Goal: Task Accomplishment & Management: Use online tool/utility

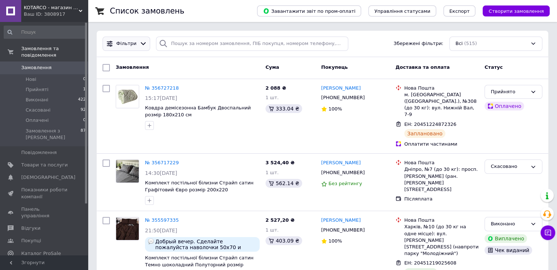
click at [139, 40] on icon at bounding box center [143, 44] width 8 height 8
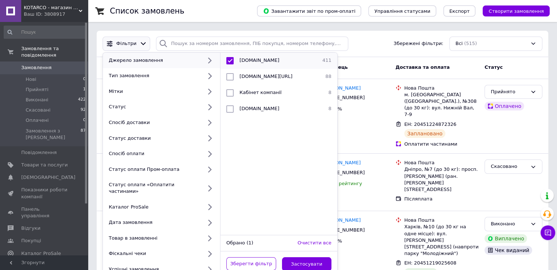
click at [227, 60] on input "checkbox" at bounding box center [229, 60] width 7 height 7
checkbox input "false"
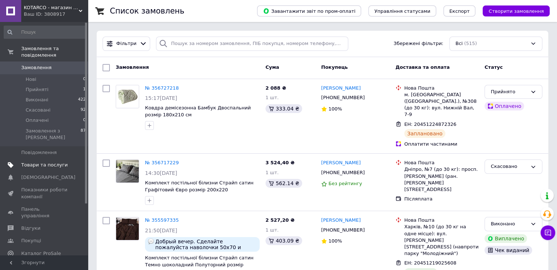
click at [34, 162] on span "Товари та послуги" at bounding box center [44, 165] width 46 height 7
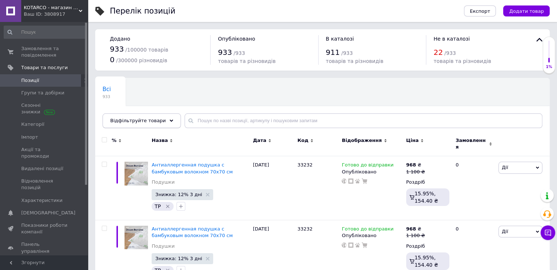
click at [141, 116] on div "Відфільтруйте товари" at bounding box center [141, 120] width 78 height 15
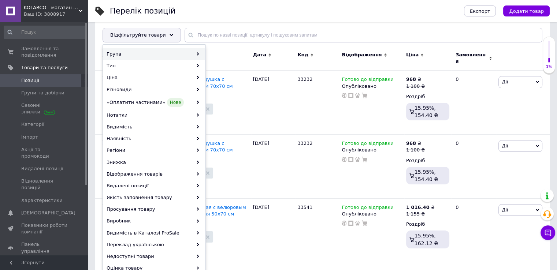
scroll to position [73, 0]
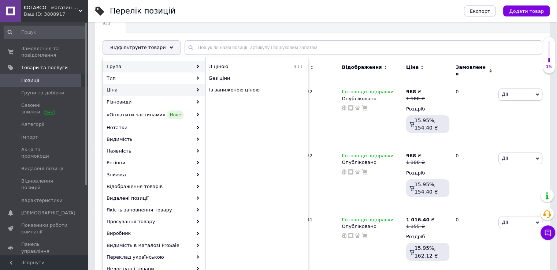
click at [198, 66] on use at bounding box center [198, 66] width 2 height 3
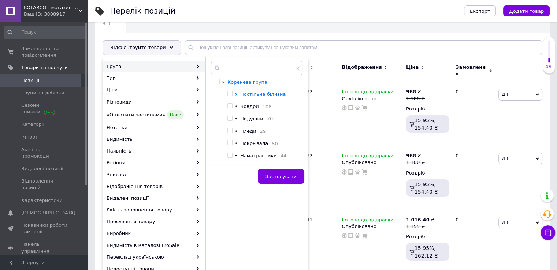
click at [244, 105] on span "Ковдри" at bounding box center [249, 106] width 19 height 5
checkbox input "true"
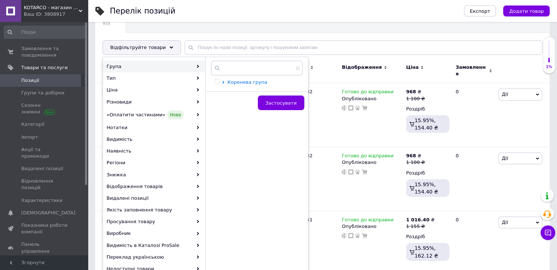
click at [231, 83] on span "Коренева група" at bounding box center [247, 81] width 40 height 5
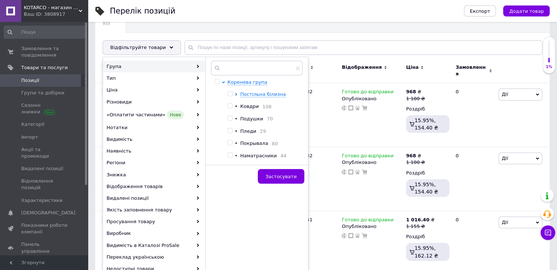
click at [237, 107] on div "•" at bounding box center [237, 106] width 5 height 7
click at [251, 107] on span "Ковдри" at bounding box center [249, 106] width 19 height 5
checkbox input "true"
click at [282, 179] on span "Застосувати" at bounding box center [280, 176] width 31 height 5
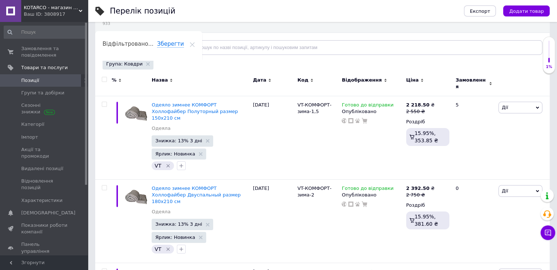
click at [143, 50] on span "Відфільтруйте товари" at bounding box center [138, 47] width 56 height 5
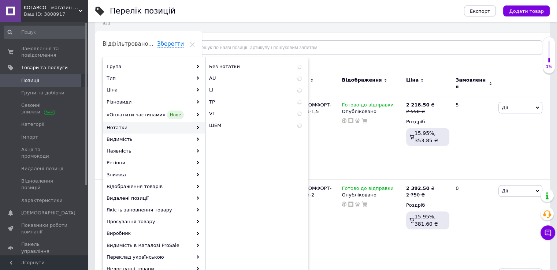
click at [119, 128] on div "Нотатки" at bounding box center [154, 128] width 102 height 12
click at [213, 101] on span "TP" at bounding box center [226, 102] width 35 height 7
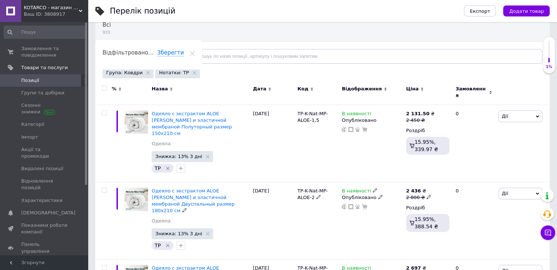
scroll to position [37, 0]
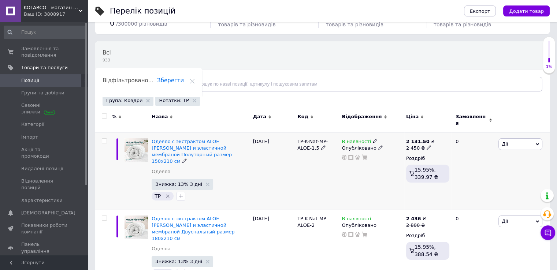
click at [511, 138] on span "Дії" at bounding box center [520, 144] width 44 height 12
click at [476, 173] on li "Копіювати" at bounding box center [493, 178] width 97 height 10
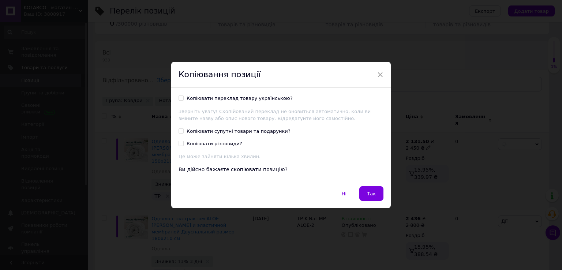
click at [244, 99] on div "Копіювати переклад товару українською?" at bounding box center [240, 98] width 106 height 7
click at [183, 99] on input "Копіювати переклад товару українською?" at bounding box center [181, 98] width 5 height 5
checkbox input "true"
drag, startPoint x: 369, startPoint y: 190, endPoint x: 354, endPoint y: 157, distance: 36.0
click at [370, 191] on span "Так" at bounding box center [371, 193] width 9 height 5
